Goal: Task Accomplishment & Management: Manage account settings

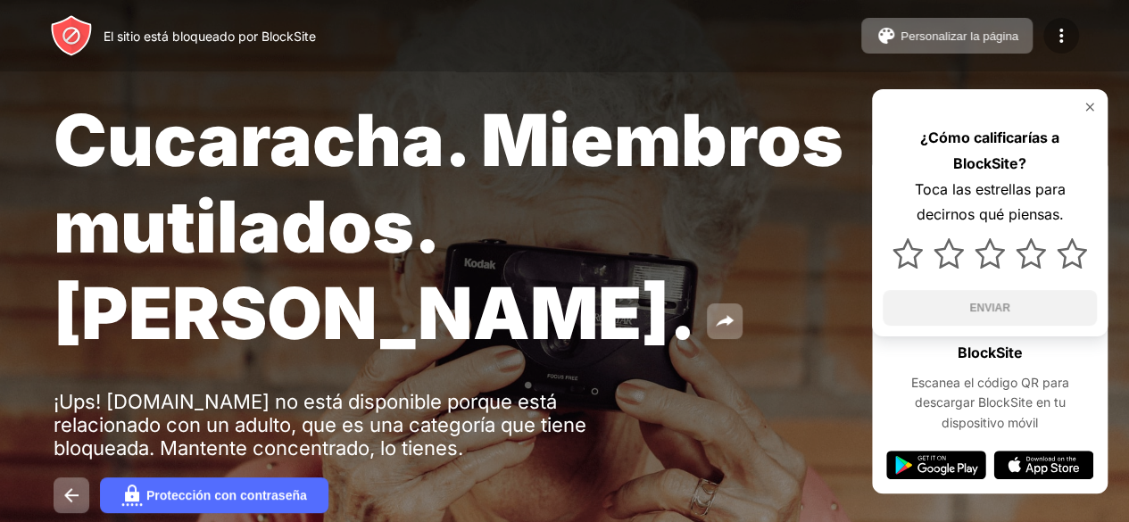
click at [1068, 37] on img at bounding box center [1060, 35] width 21 height 21
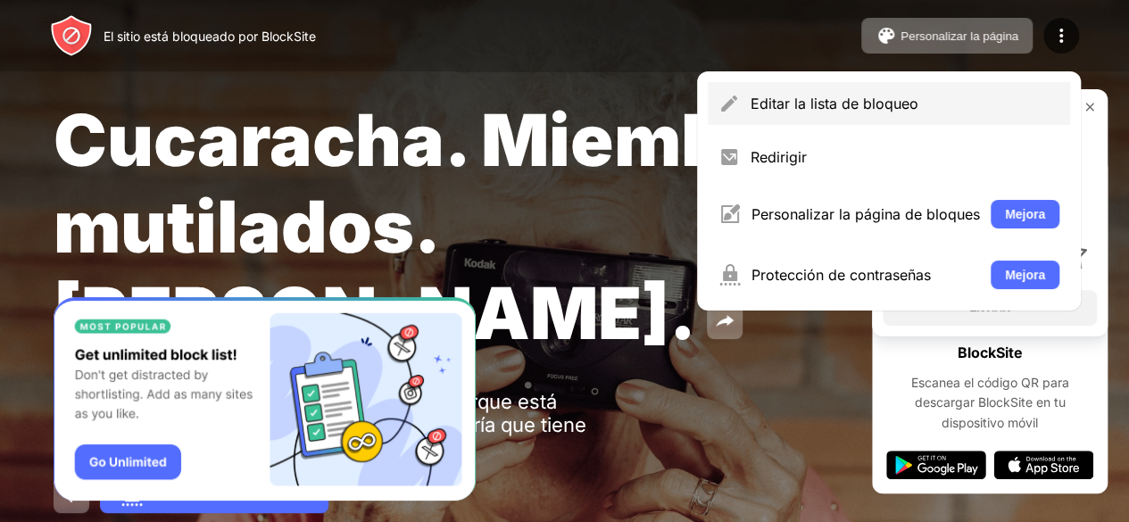
click at [801, 104] on font "Editar la lista de bloqueo" at bounding box center [835, 104] width 168 height 18
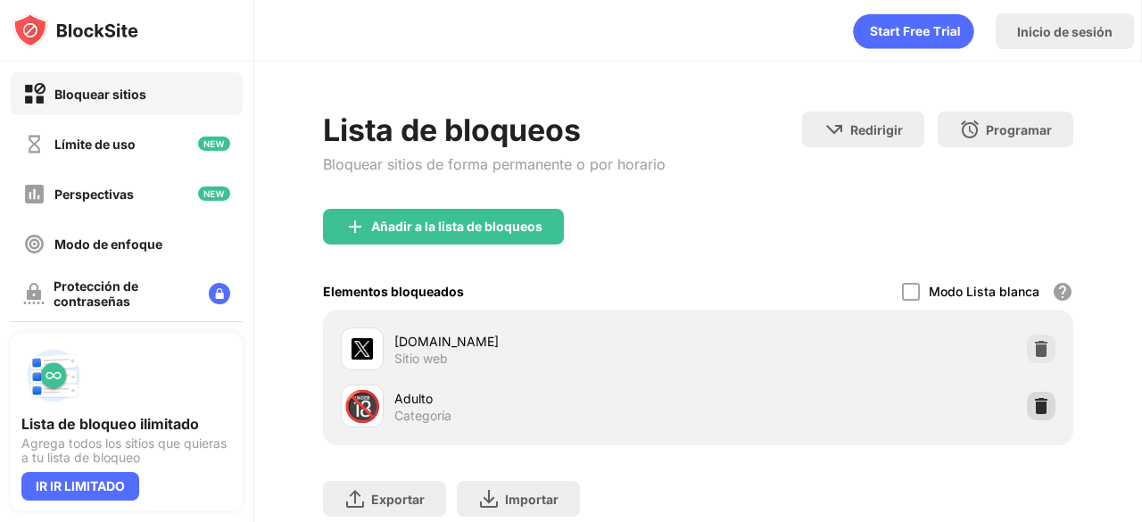
click at [1027, 399] on div at bounding box center [1041, 406] width 29 height 29
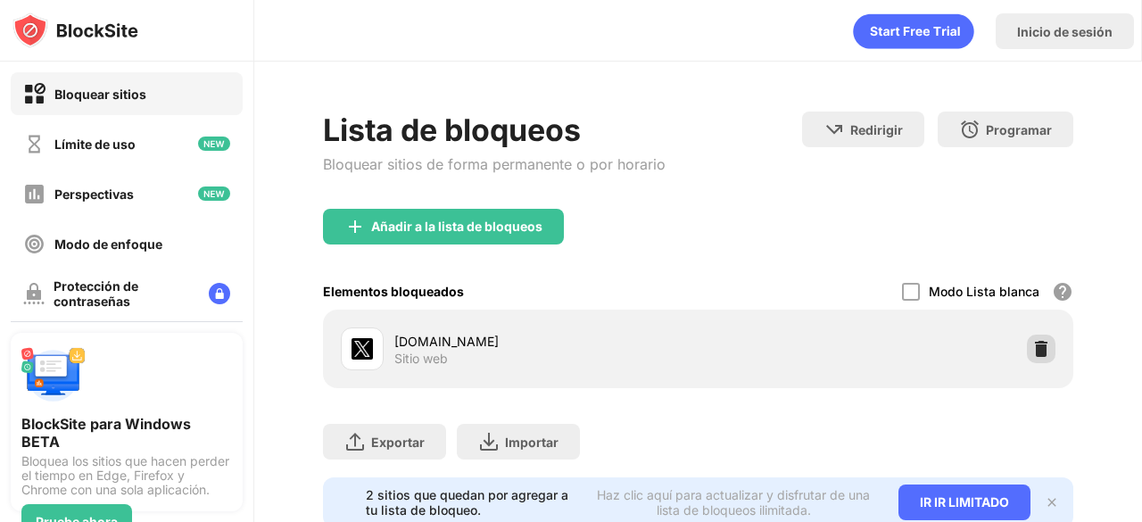
click at [1033, 353] on img at bounding box center [1042, 349] width 18 height 18
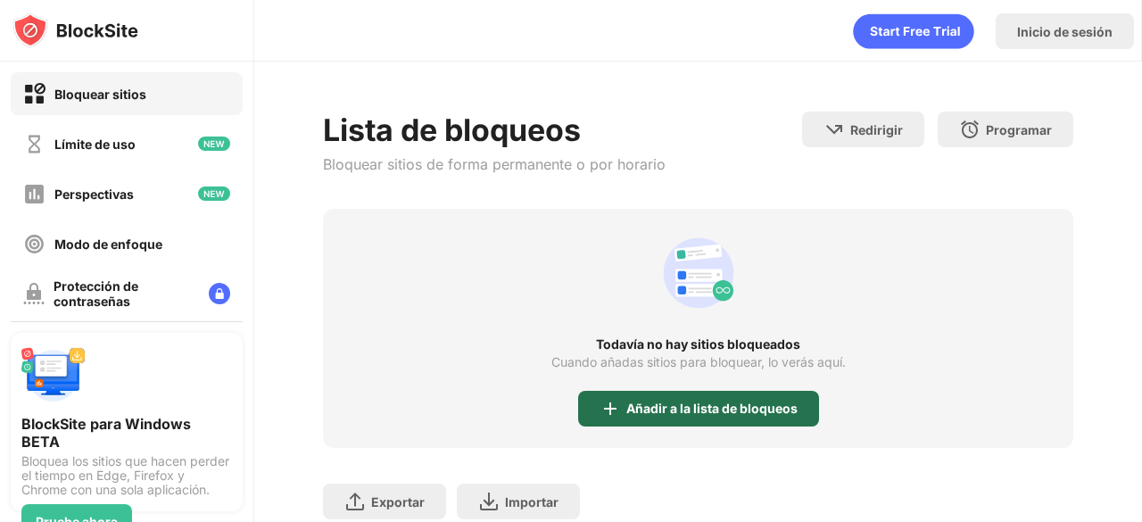
click at [657, 411] on font "Añadir a la lista de bloqueos" at bounding box center [711, 408] width 171 height 15
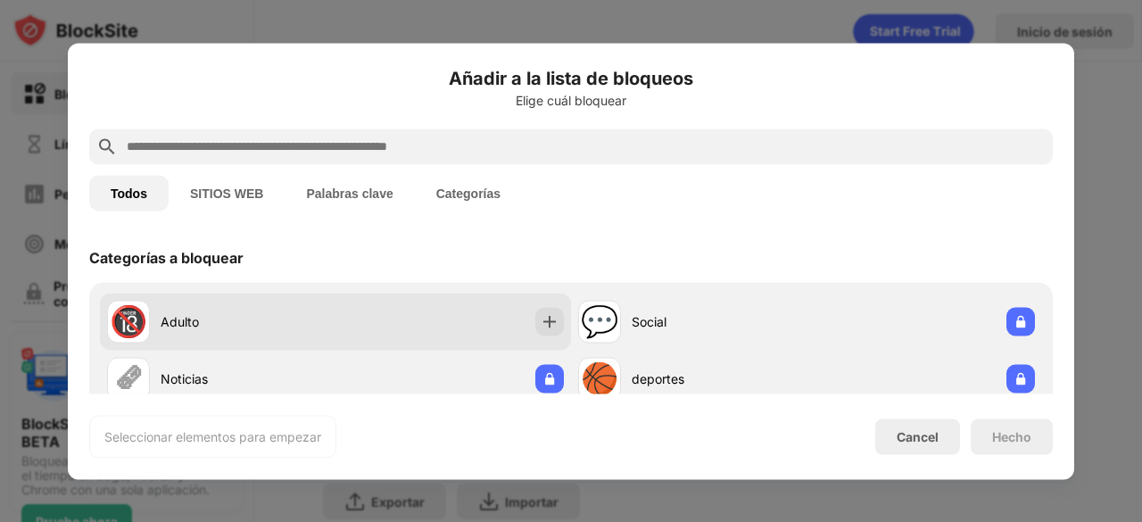
click at [211, 317] on div "Adulto" at bounding box center [248, 321] width 175 height 19
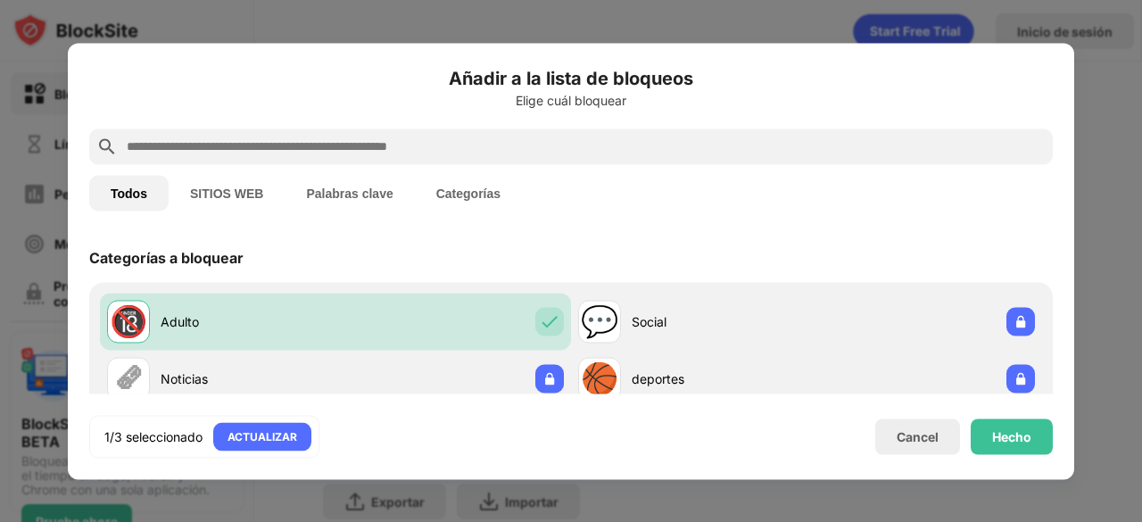
click at [275, 141] on input "text" at bounding box center [585, 146] width 921 height 21
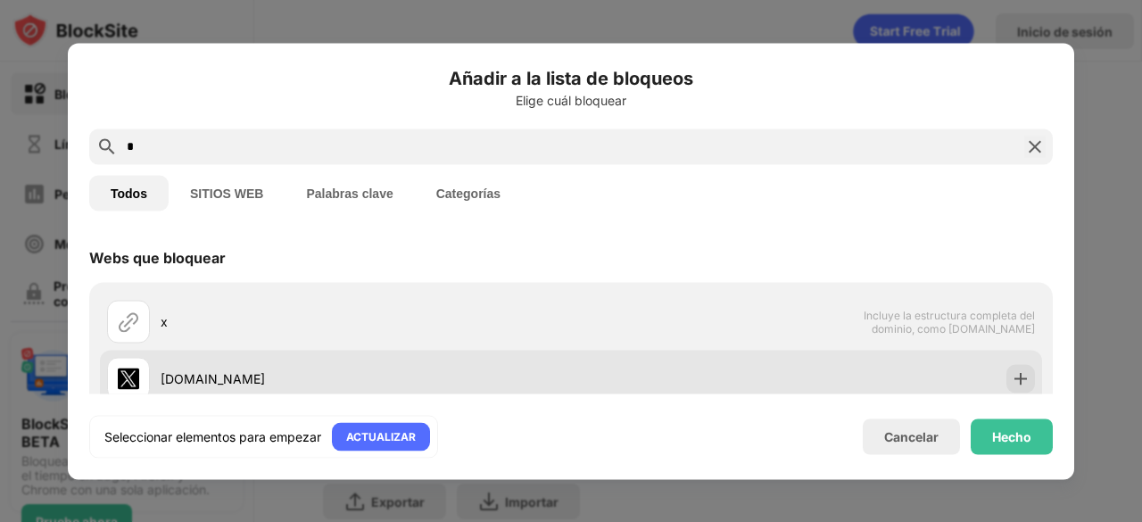
type input "*"
click at [236, 380] on div "[DOMAIN_NAME]" at bounding box center [366, 378] width 411 height 19
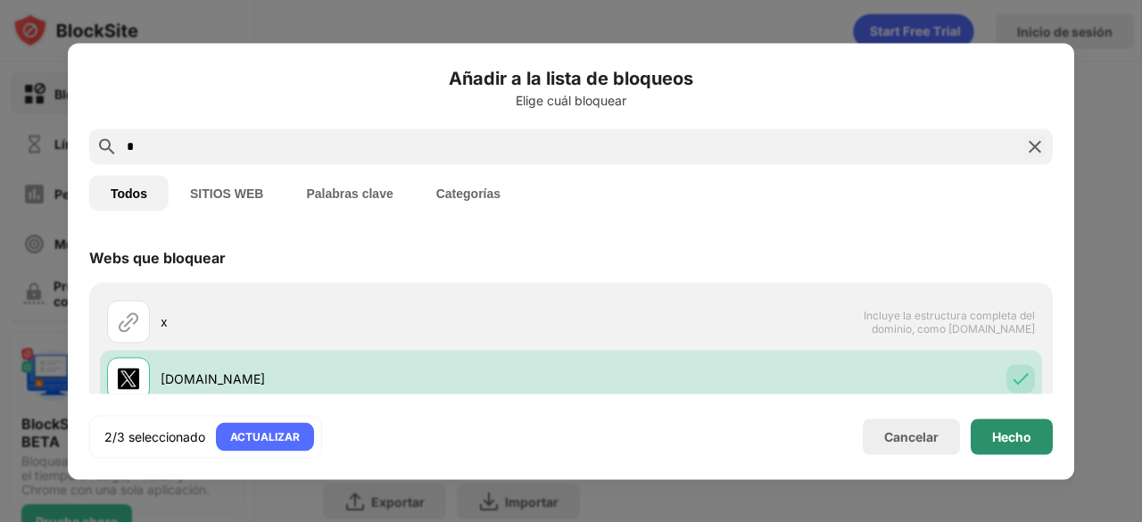
drag, startPoint x: 1016, startPoint y: 440, endPoint x: 1010, endPoint y: 396, distance: 44.1
click at [1016, 436] on font "Hecho" at bounding box center [1011, 435] width 39 height 15
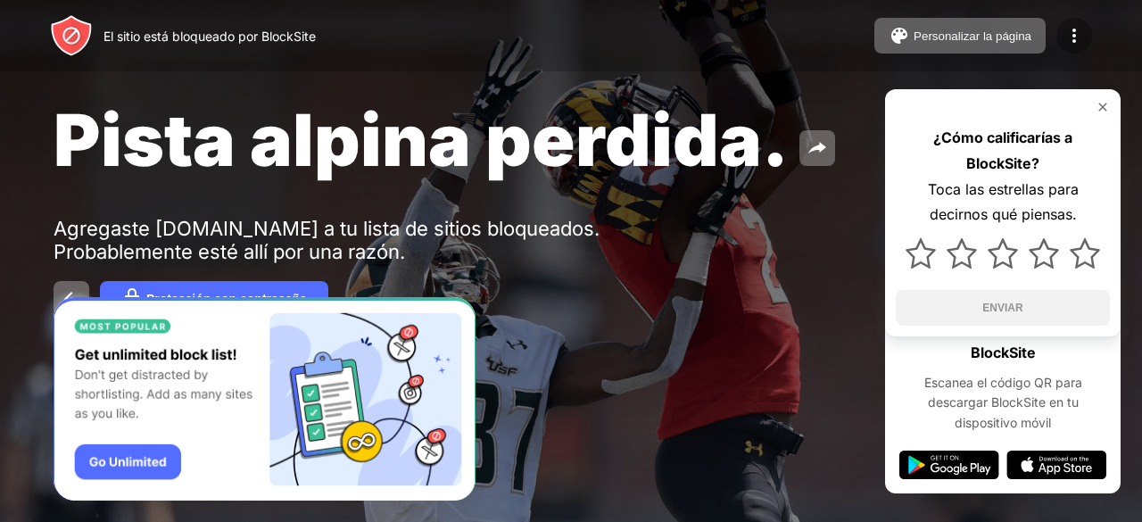
click at [1080, 37] on img at bounding box center [1074, 35] width 21 height 21
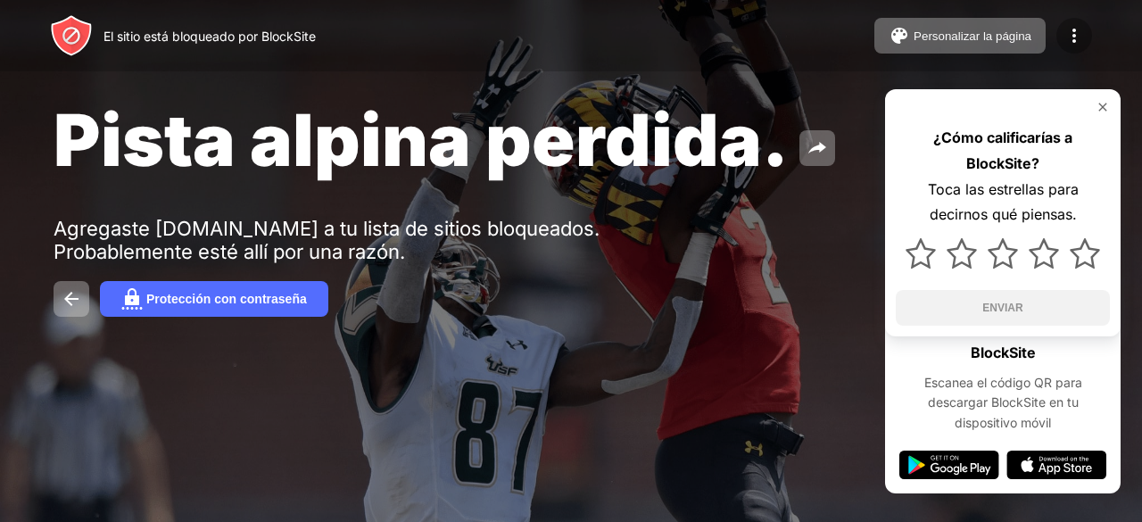
drag, startPoint x: 0, startPoint y: 0, endPoint x: 1069, endPoint y: 26, distance: 1069.4
click at [1069, 26] on img at bounding box center [1074, 35] width 21 height 21
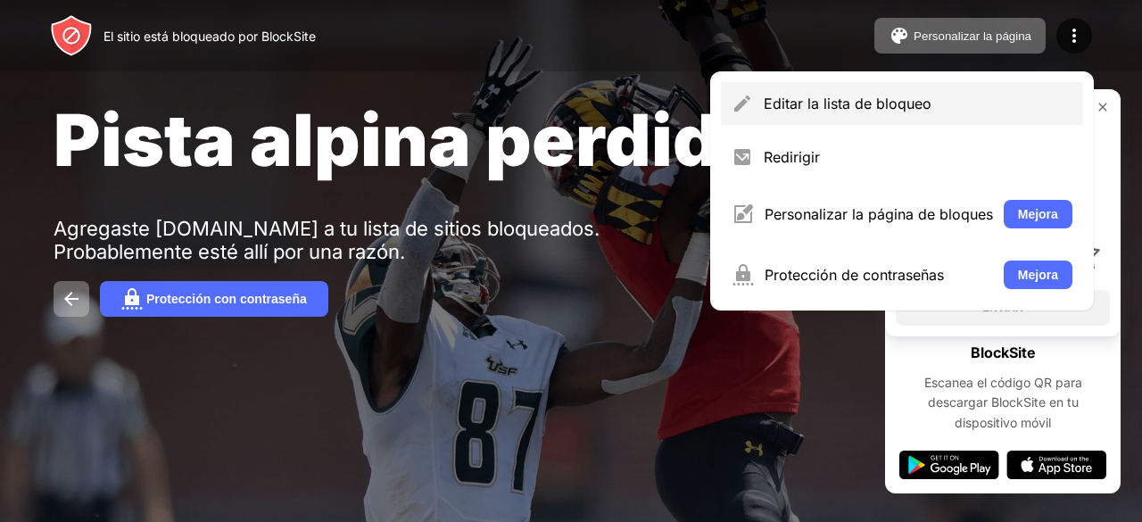
click at [871, 102] on font "Editar la lista de bloqueo" at bounding box center [848, 104] width 168 height 18
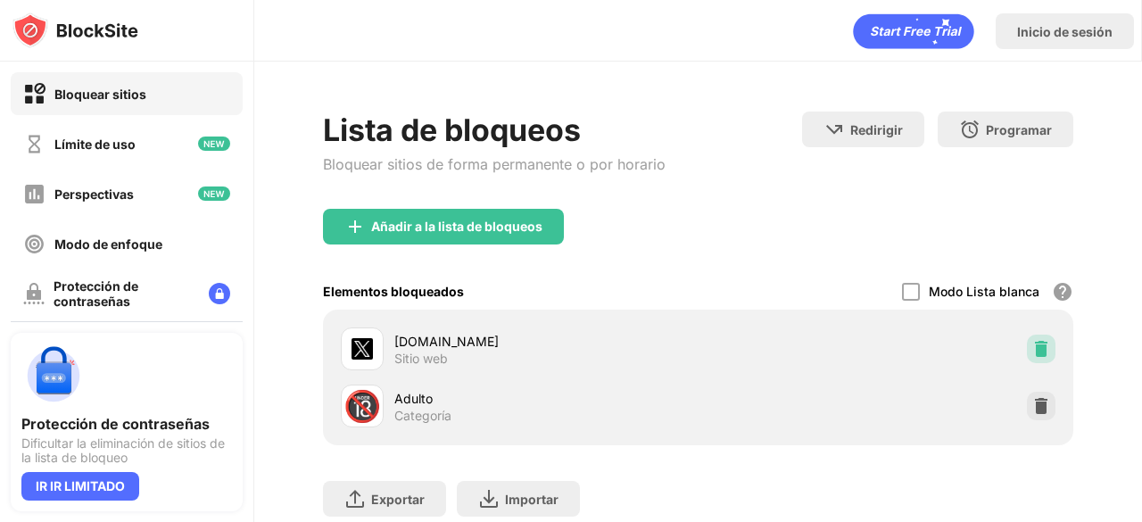
click at [1033, 350] on img at bounding box center [1042, 349] width 18 height 18
